Goal: Find specific page/section: Find specific page/section

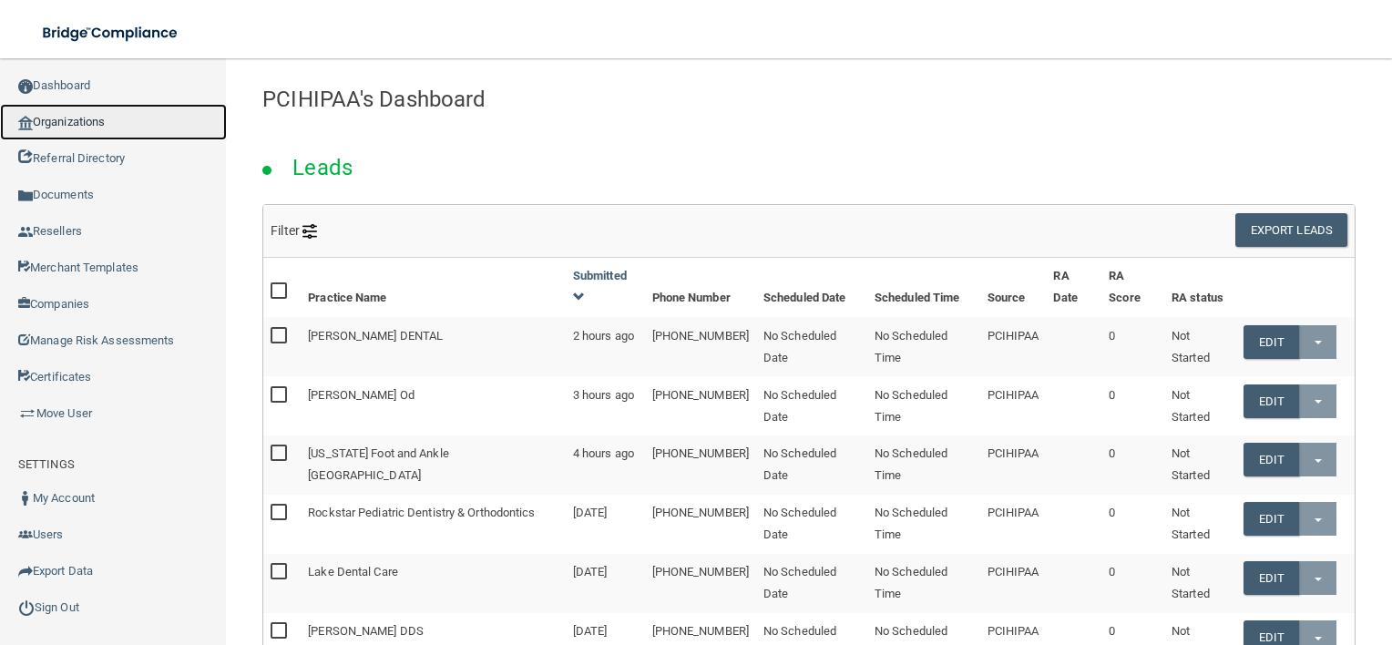
click at [110, 114] on link "Organizations" at bounding box center [113, 122] width 227 height 36
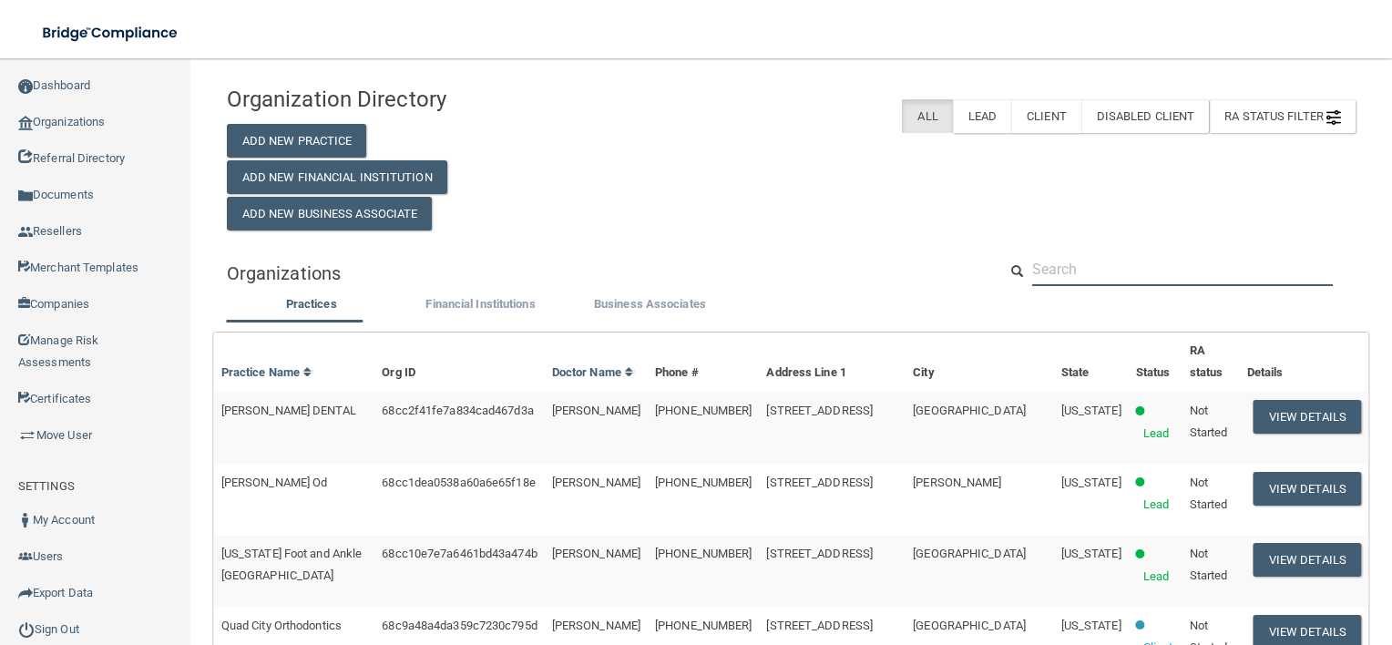
click at [1113, 268] on input "text" at bounding box center [1182, 269] width 301 height 34
paste input "A Tooth Fairy Dentistry - [GEOGRAPHIC_DATA]"
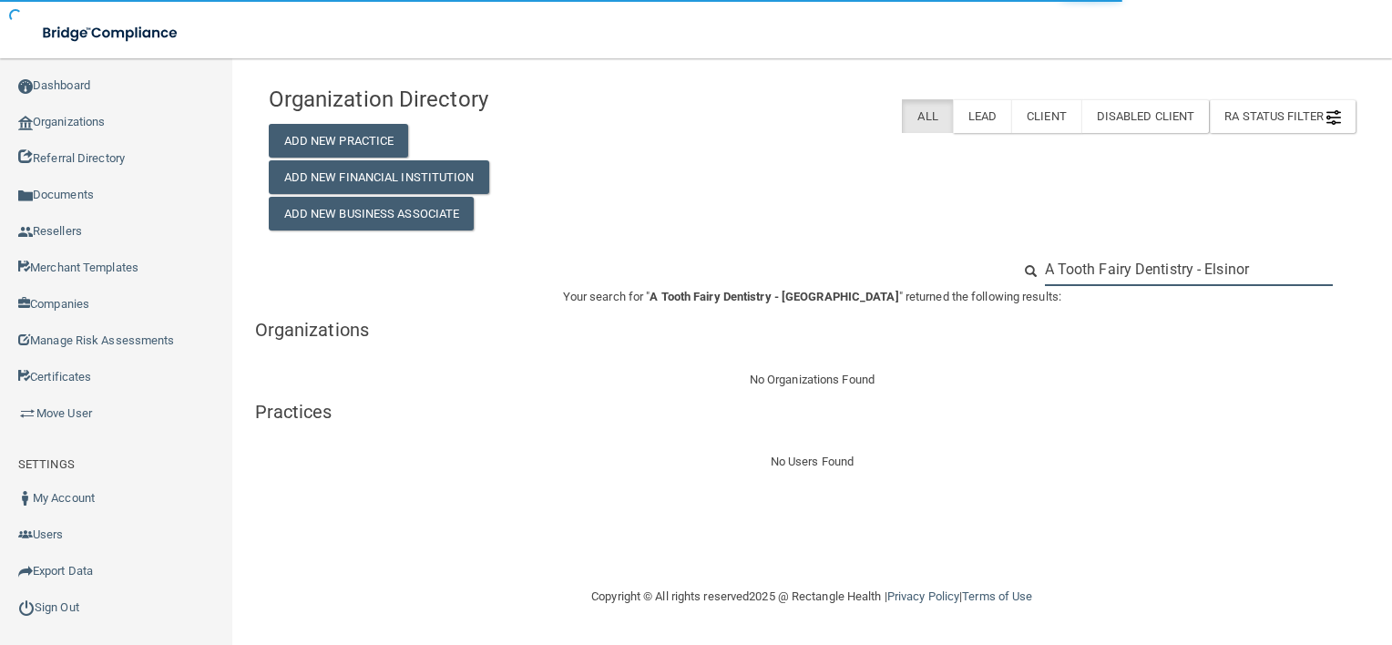
type input "A Tooth Fairy Dentistry - [PERSON_NAME]"
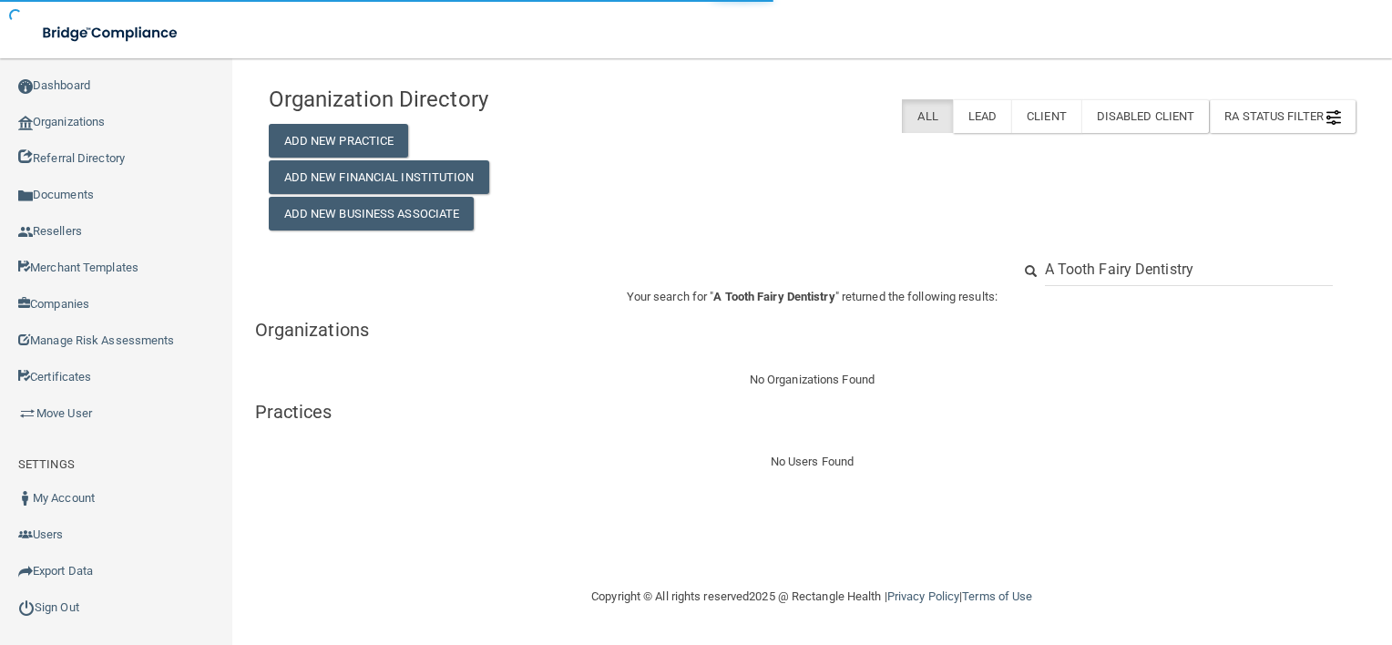
type input "A Tooth Fairy Dentistry"
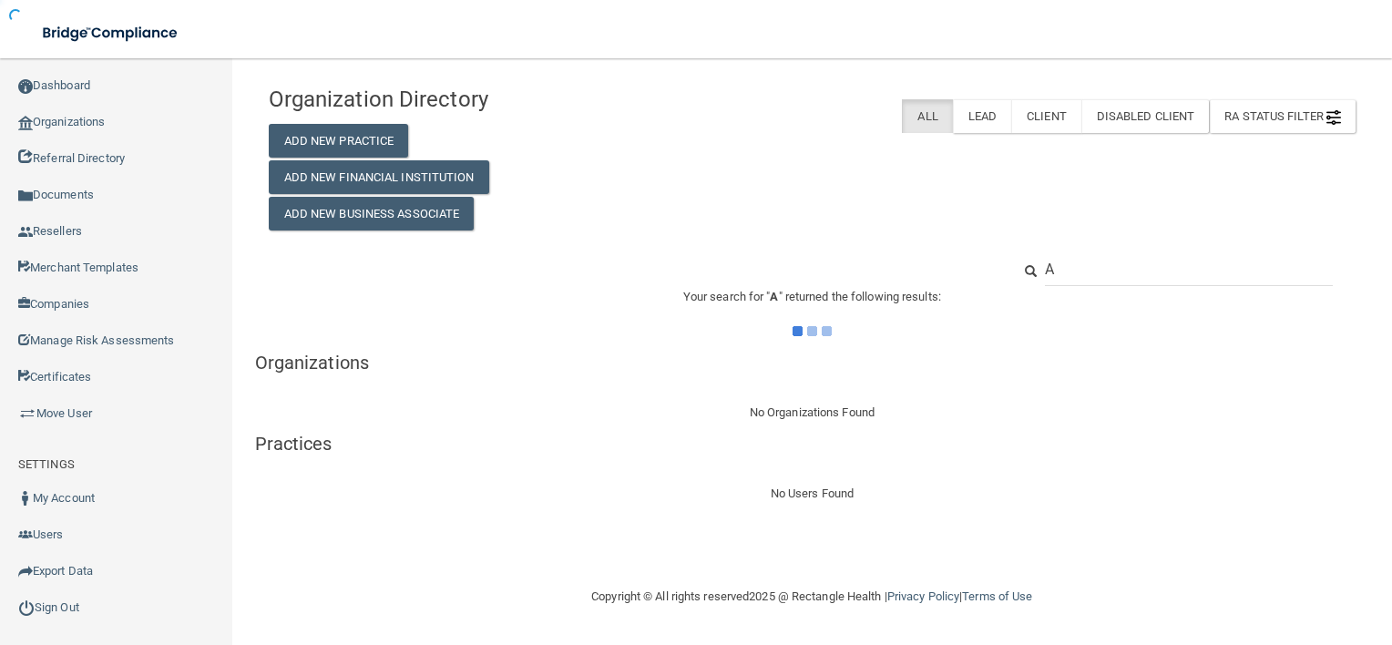
type input "A"
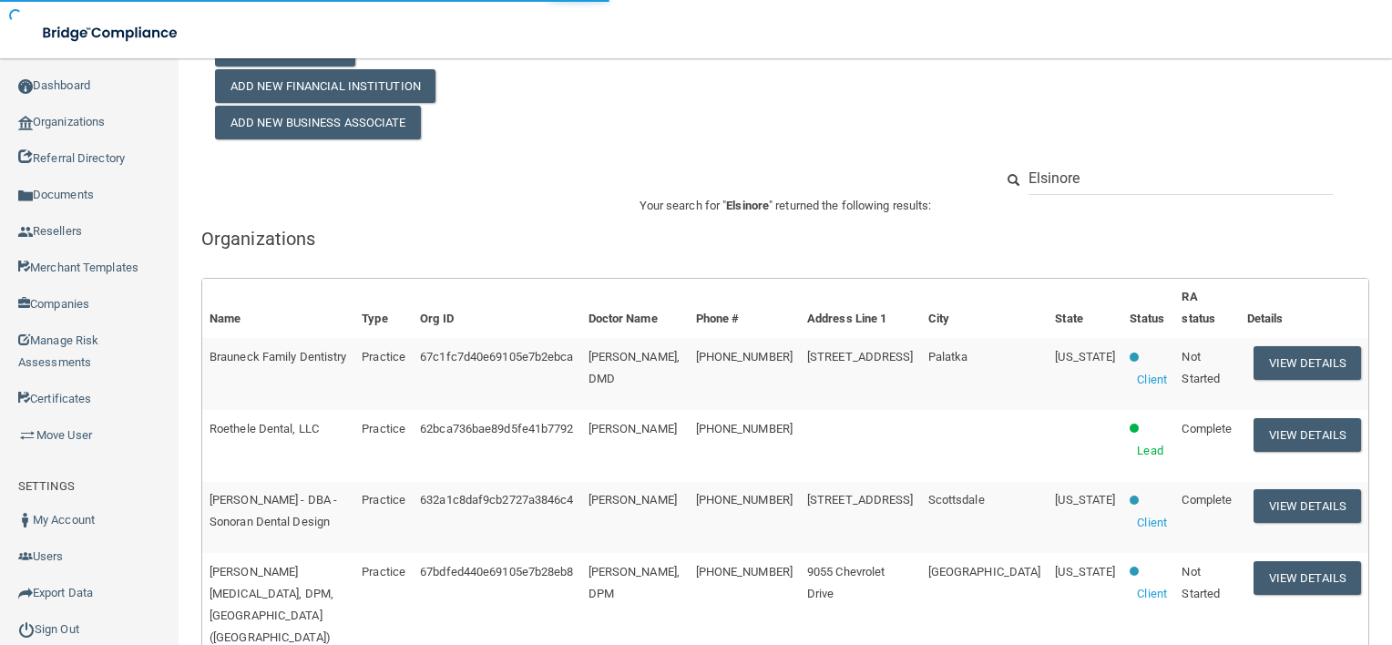
scroll to position [91, 0]
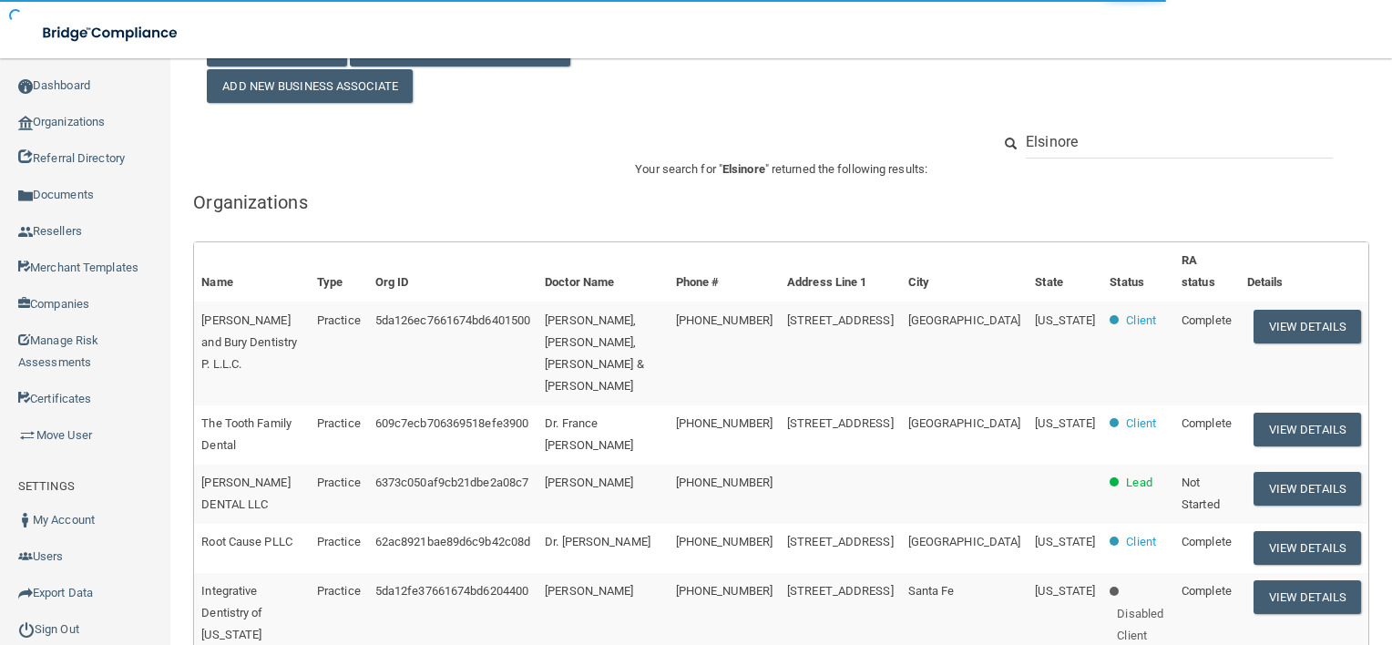
type input "Elsinore"
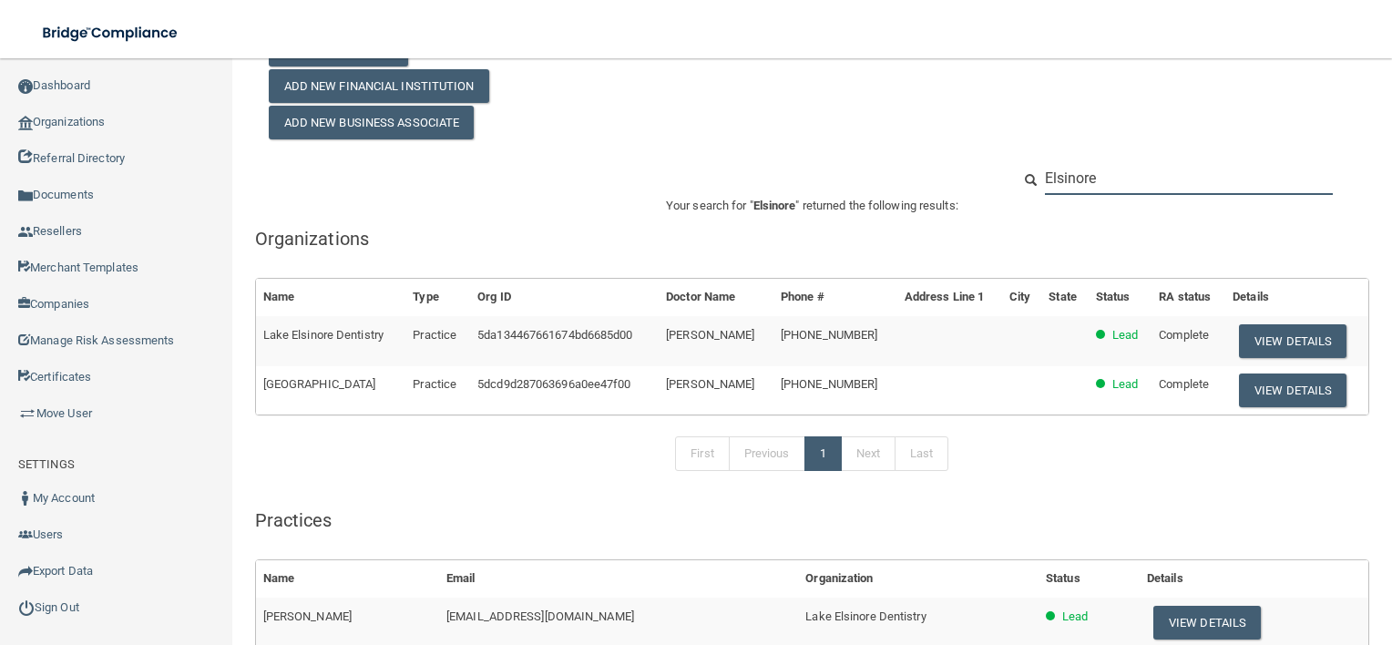
drag, startPoint x: 1119, startPoint y: 186, endPoint x: 984, endPoint y: 180, distance: 135.0
click at [984, 180] on div "Elsinore" at bounding box center [812, 178] width 1114 height 34
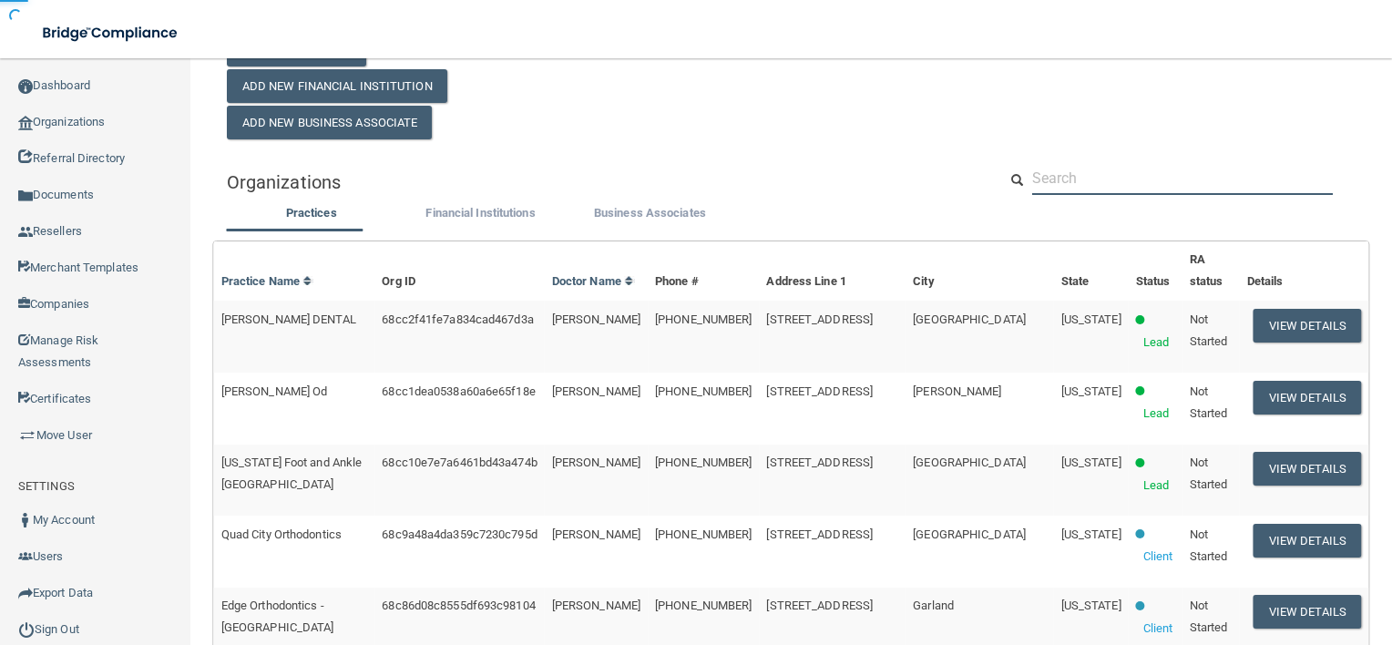
paste input "A Tooth Fairy Dentistry"
type input "A Tooth Fairy Dentistry"
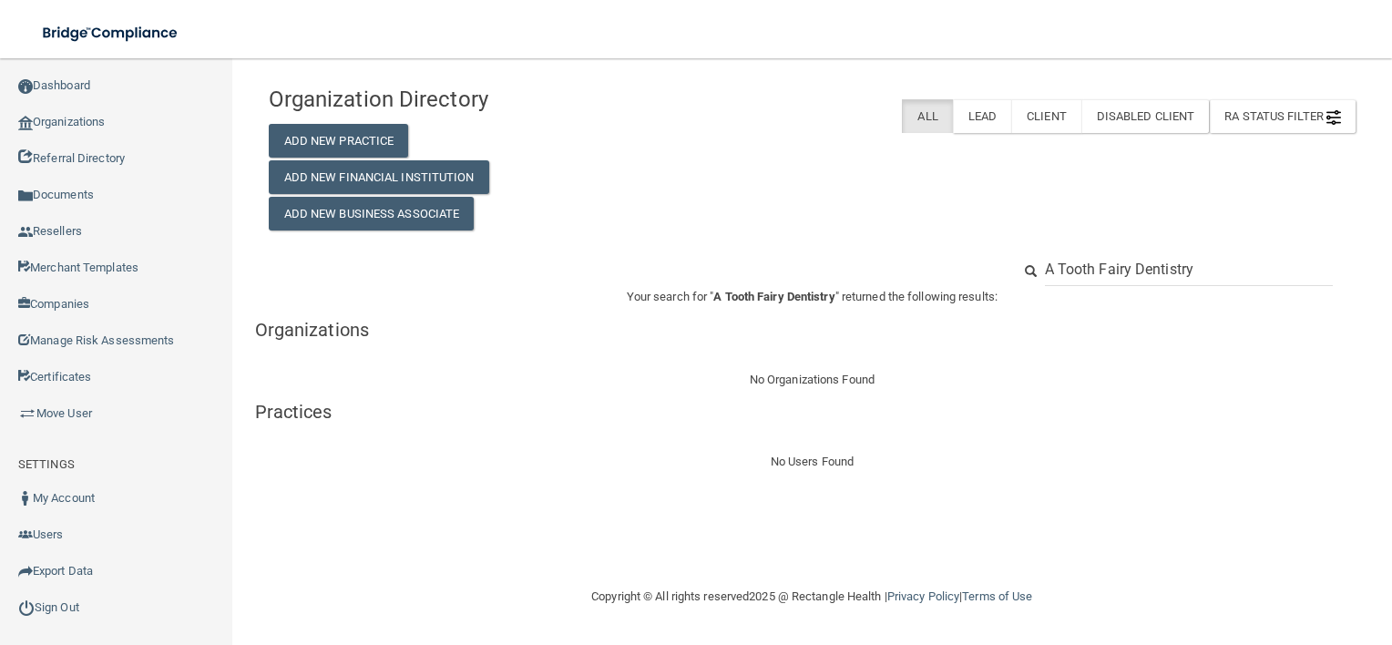
click at [1057, 262] on input "A Tooth Fairy Dentistry" at bounding box center [1189, 269] width 288 height 34
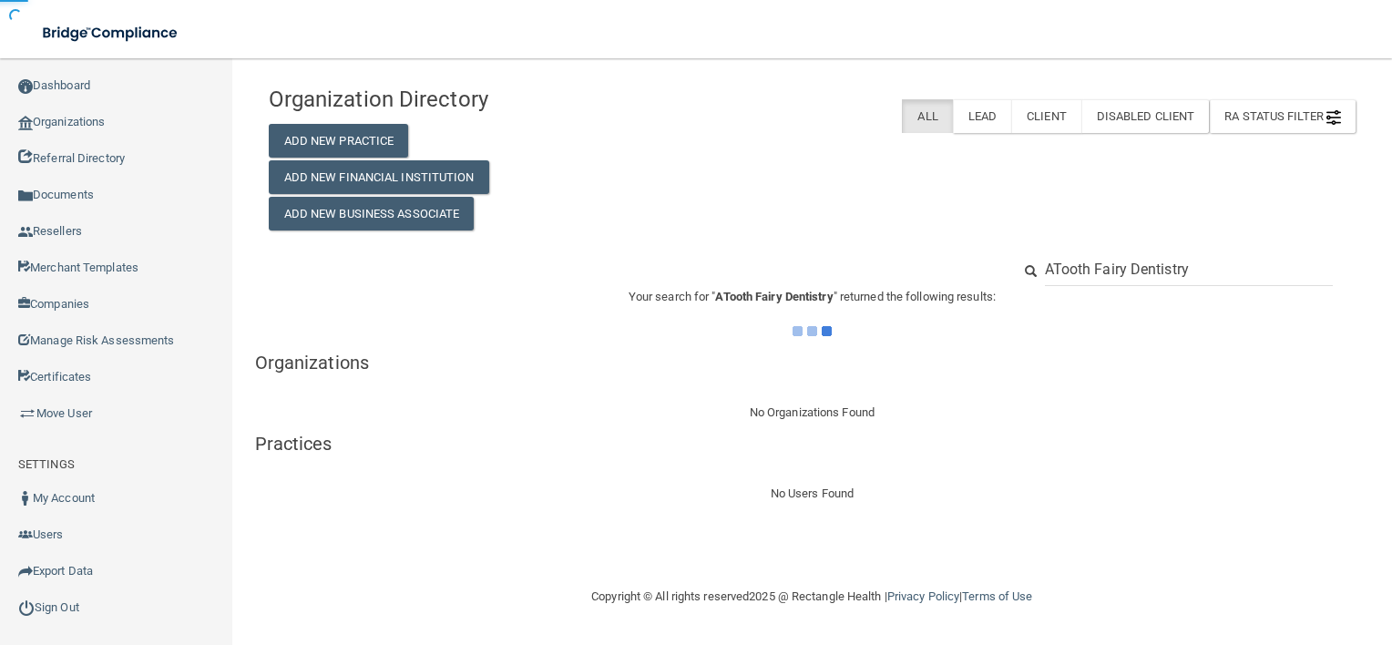
type input "Tooth Fairy Dentistry"
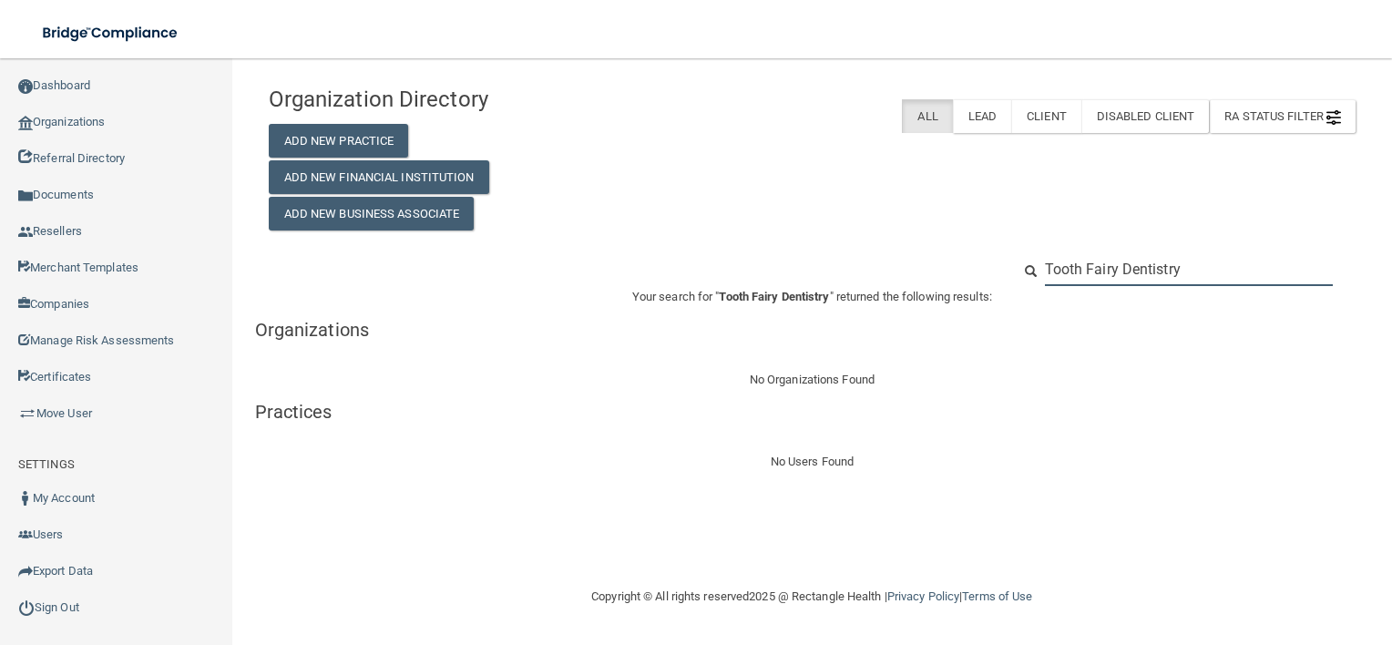
drag, startPoint x: 1196, startPoint y: 272, endPoint x: 1013, endPoint y: 274, distance: 182.3
click at [1013, 274] on div "Tooth Fairy Dentistry" at bounding box center [1184, 269] width 372 height 34
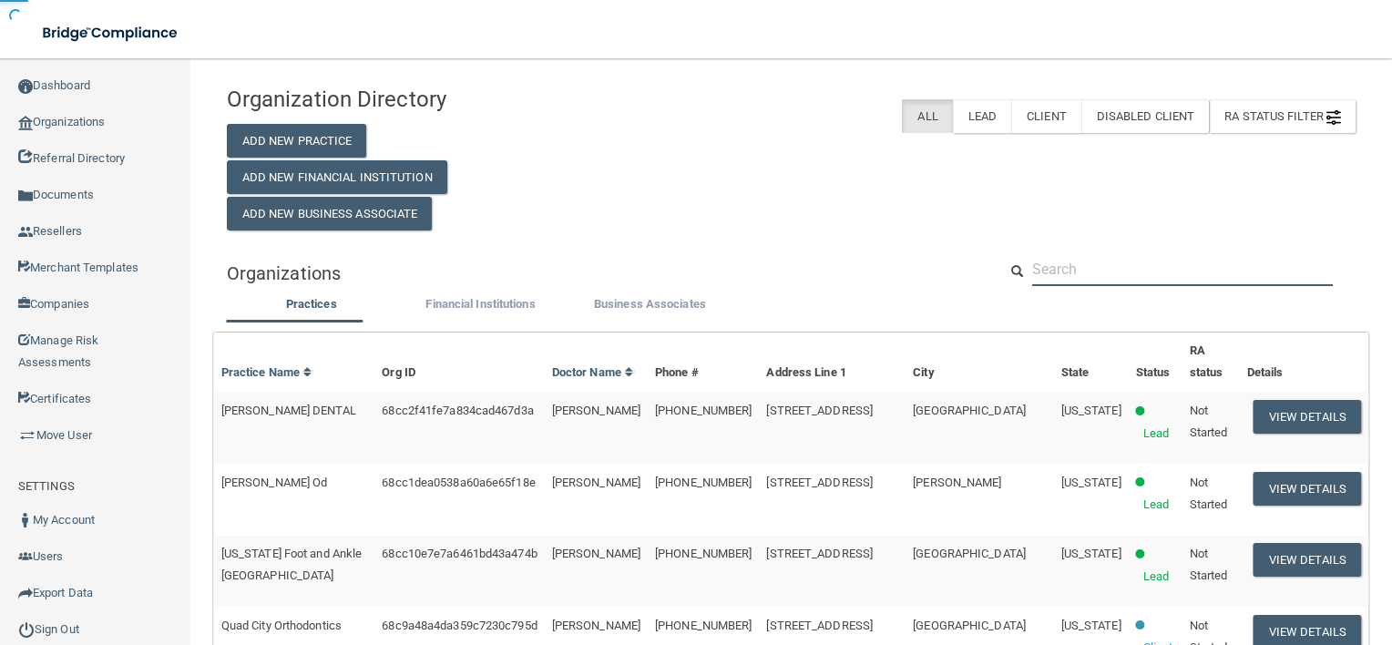
paste input "[PHONE_NUMBER]"
type input "[PHONE_NUMBER]"
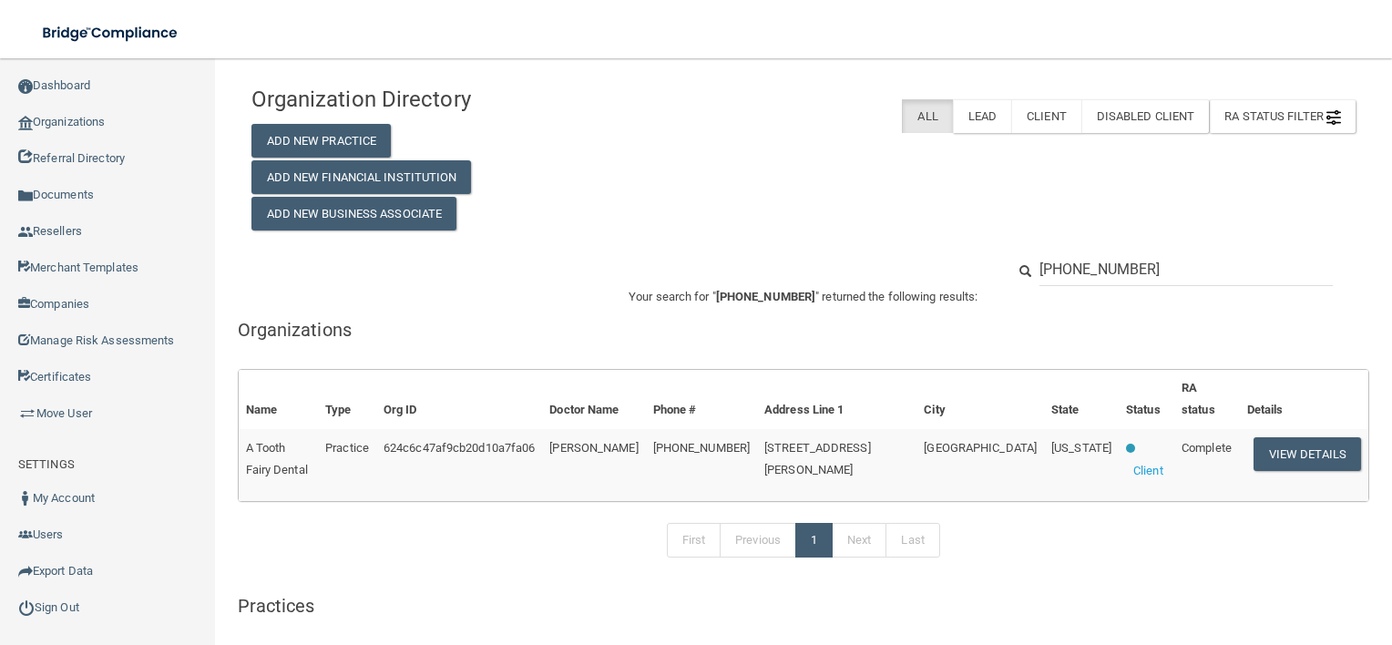
click at [1299, 452] on td "View Details" at bounding box center [1304, 465] width 128 height 72
click at [1298, 437] on button "View Details" at bounding box center [1308, 454] width 108 height 34
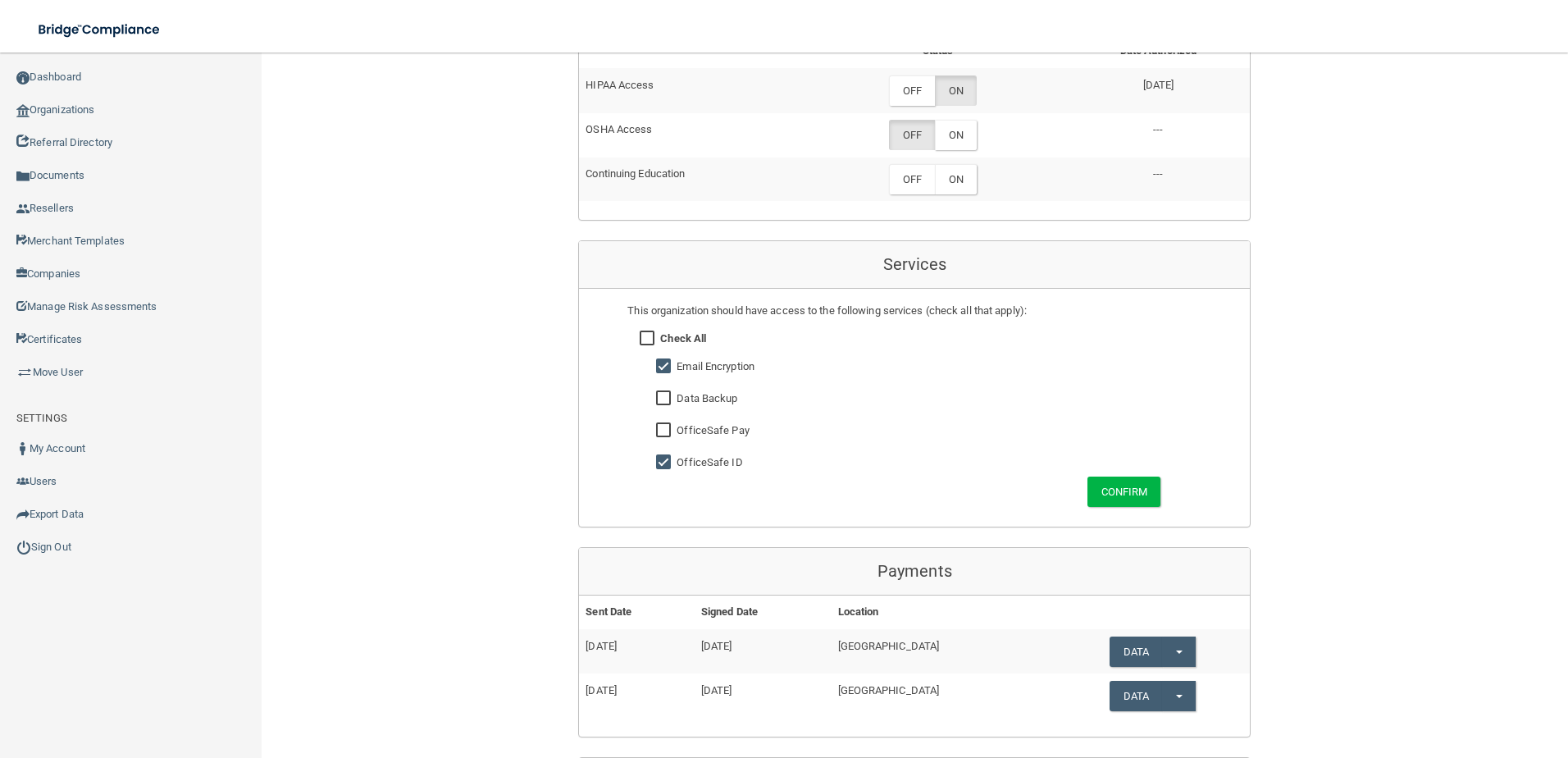
scroll to position [966, 0]
